Goal: Task Accomplishment & Management: Manage account settings

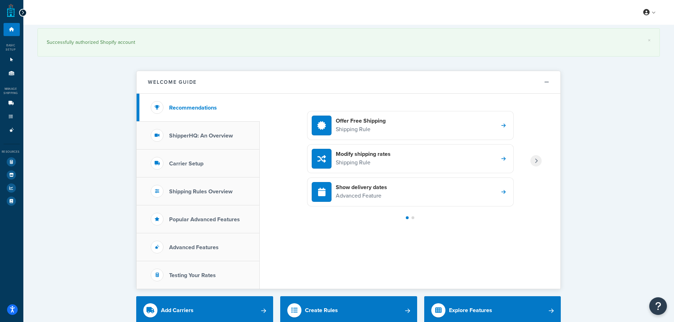
click at [21, 13] on icon at bounding box center [22, 12] width 3 height 5
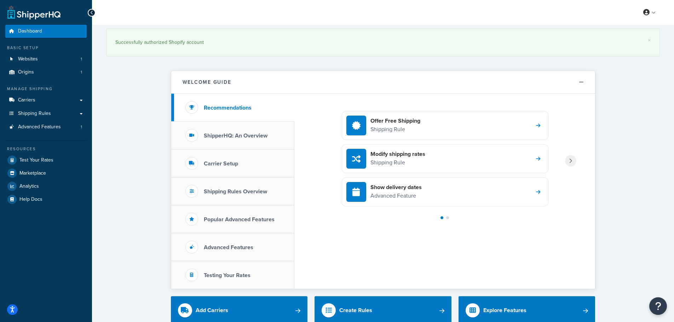
drag, startPoint x: 650, startPoint y: 19, endPoint x: 652, endPoint y: 14, distance: 5.5
click at [650, 18] on div "My Profile Billing Global Settings Contact Us Logout" at bounding box center [383, 12] width 582 height 25
click at [652, 14] on link at bounding box center [650, 12] width 20 height 11
click at [623, 41] on span "Billing" at bounding box center [617, 41] width 12 height 7
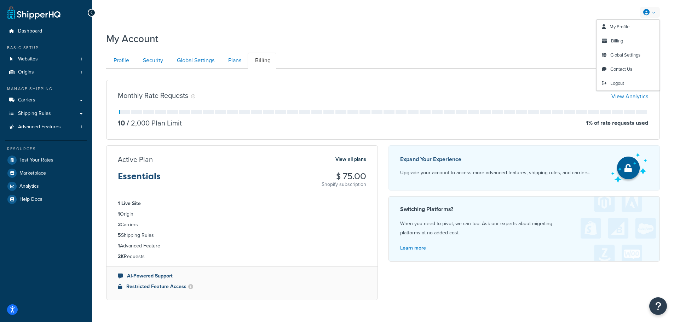
click at [657, 12] on link at bounding box center [650, 12] width 20 height 11
click at [633, 28] on link "My Profile" at bounding box center [628, 27] width 63 height 14
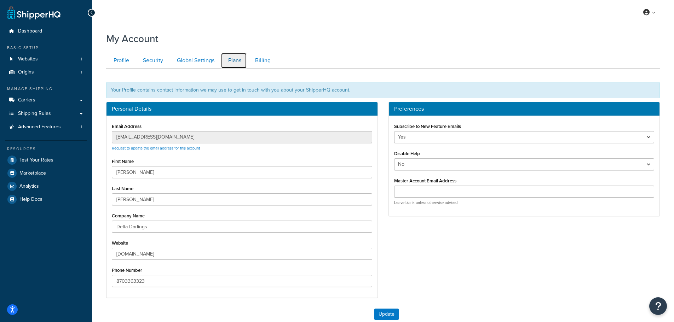
click at [239, 60] on link "Plans" at bounding box center [234, 61] width 26 height 16
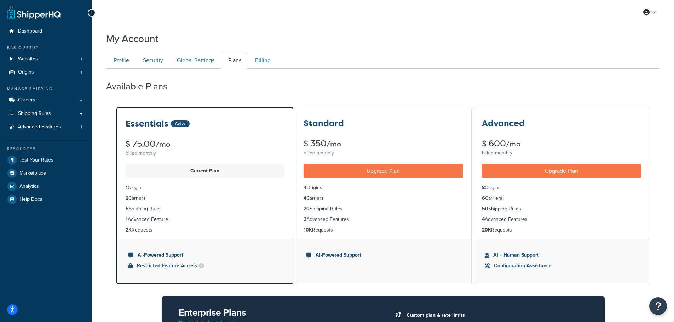
scroll to position [69, 0]
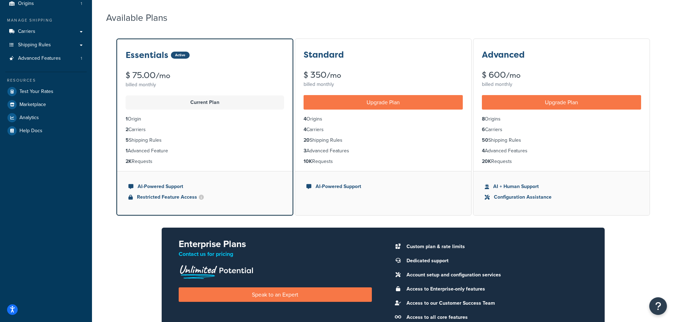
click at [136, 119] on li "1 Origin" at bounding box center [205, 119] width 159 height 8
click at [162, 119] on li "1 Origin" at bounding box center [205, 119] width 159 height 8
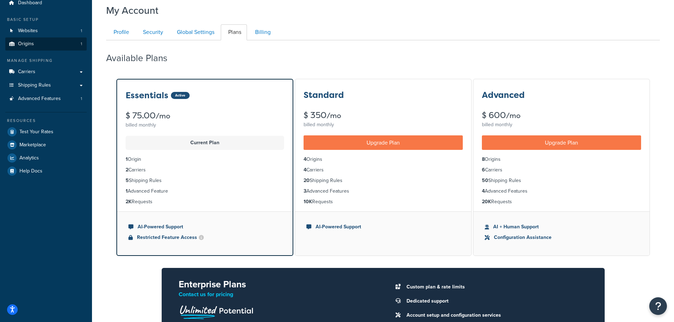
scroll to position [0, 0]
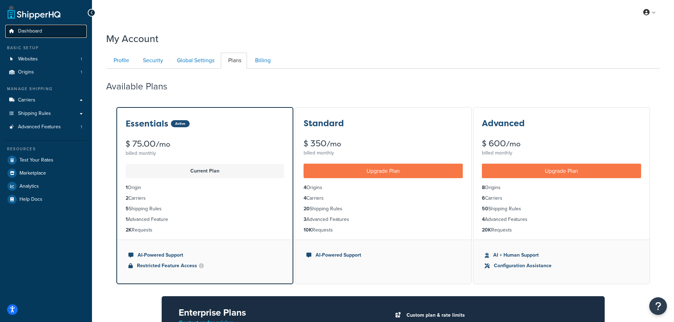
click at [27, 32] on span "Dashboard" at bounding box center [30, 31] width 24 height 6
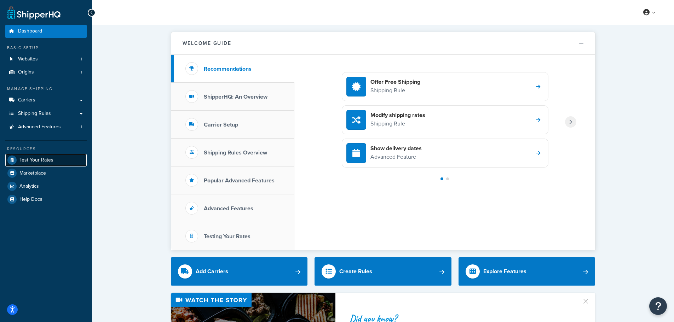
click at [40, 162] on span "Test Your Rates" at bounding box center [36, 161] width 34 height 6
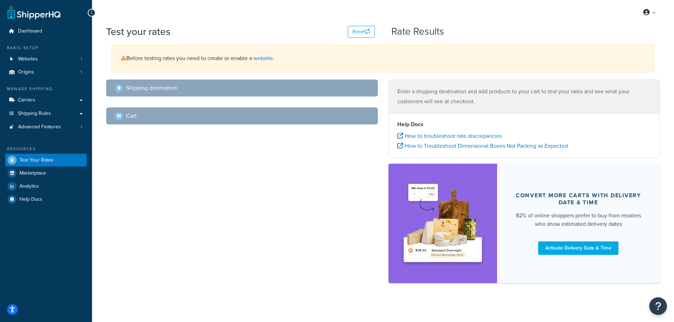
select select "TX"
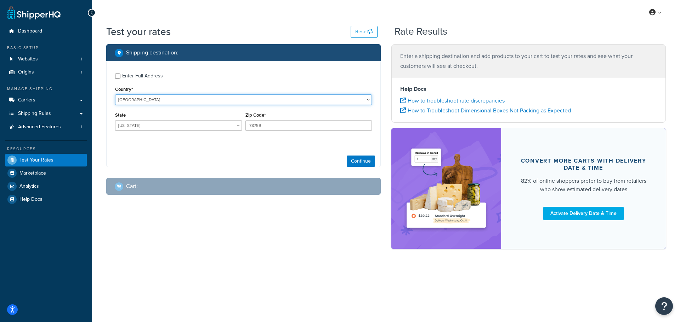
click at [270, 103] on select "United States United Kingdom Afghanistan Åland Islands Albania Algeria American…" at bounding box center [243, 100] width 257 height 11
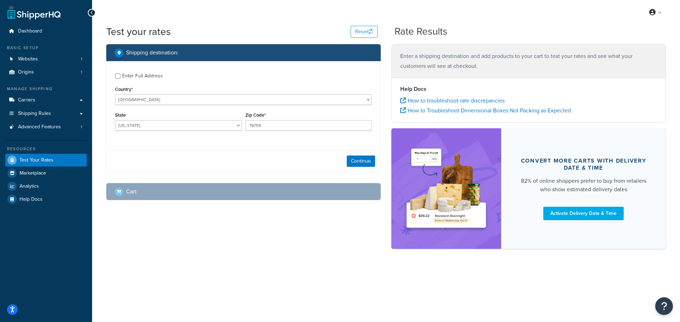
click at [280, 79] on label "Enter Full Address" at bounding box center [247, 75] width 250 height 11
click at [120, 79] on input "Enter Full Address" at bounding box center [117, 76] width 5 height 5
checkbox input "true"
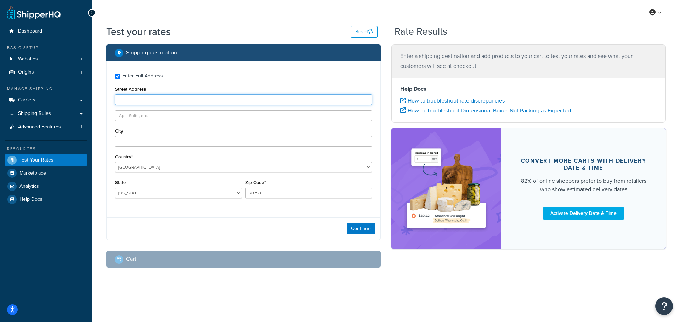
click at [229, 98] on input "Street Address" at bounding box center [243, 100] width 257 height 11
click at [264, 88] on div "Street Address" at bounding box center [243, 95] width 257 height 21
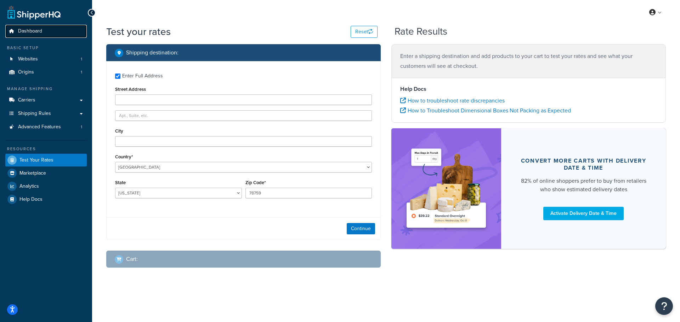
click at [54, 34] on link "Dashboard" at bounding box center [45, 31] width 81 height 13
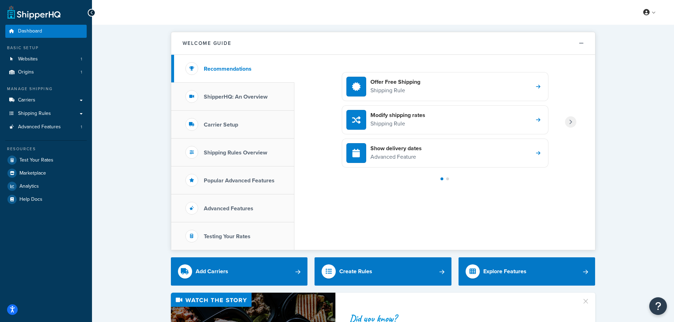
drag, startPoint x: 628, startPoint y: 158, endPoint x: 598, endPoint y: 25, distance: 137.0
click at [25, 97] on span "Carriers" at bounding box center [26, 100] width 17 height 6
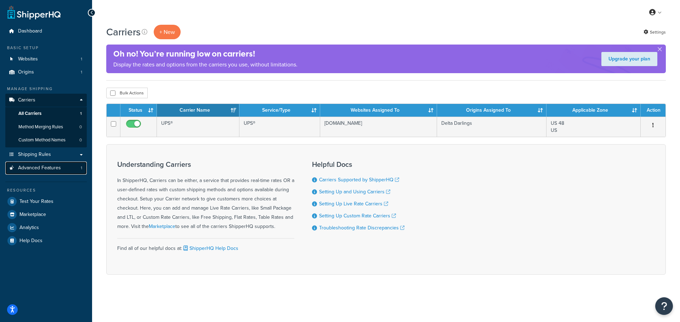
click at [70, 165] on link "Advanced Features 1" at bounding box center [45, 168] width 81 height 13
